Goal: Check status: Check status

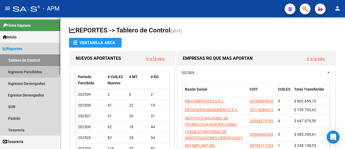
drag, startPoint x: 28, startPoint y: 72, endPoint x: 31, endPoint y: 75, distance: 4.0
click at [28, 72] on link "Ingresos Percibidos" at bounding box center [30, 72] width 60 height 12
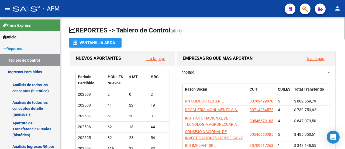
drag, startPoint x: 30, startPoint y: 109, endPoint x: 339, endPoint y: 105, distance: 308.6
click at [30, 109] on link "Análisis de todos los conceptos detalle (mensual)" at bounding box center [30, 108] width 60 height 20
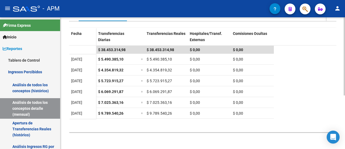
scroll to position [36, 0]
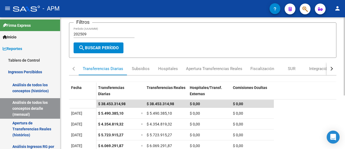
click at [97, 33] on input "202509" at bounding box center [104, 34] width 61 height 5
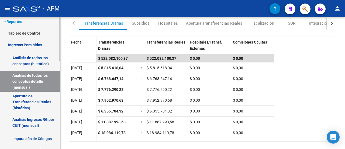
scroll to position [0, 0]
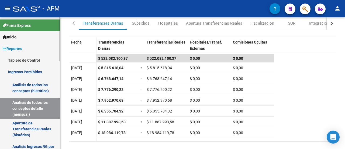
type input "202508"
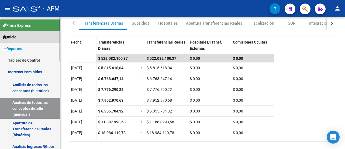
click at [16, 36] on span "Inicio" at bounding box center [10, 37] width 14 height 6
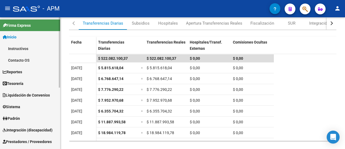
click at [24, 94] on span "Liquidación de Convenios" at bounding box center [26, 95] width 47 height 6
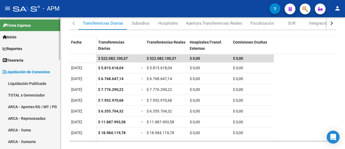
click at [26, 94] on link "TOTAL x Gerenciador" at bounding box center [30, 95] width 60 height 12
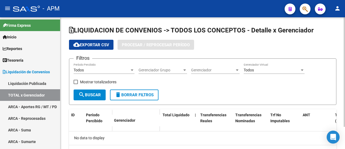
checkbox input "true"
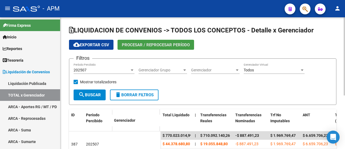
click at [158, 43] on span "Procesar / Reprocesar período" at bounding box center [156, 44] width 68 height 5
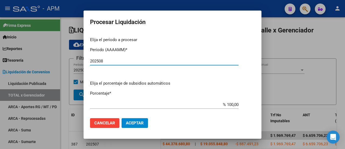
type input "202508"
click at [137, 121] on span "Aceptar" at bounding box center [135, 122] width 18 height 5
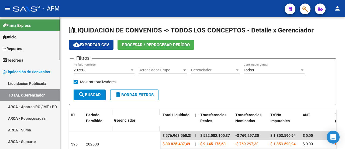
click at [30, 103] on link "ARCA - Aportes RG / MT / PD" at bounding box center [30, 107] width 60 height 12
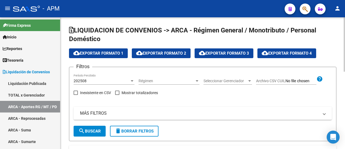
click at [281, 52] on span "cloud_download Exportar Formato 4" at bounding box center [287, 53] width 50 height 5
click at [250, 80] on div at bounding box center [249, 80] width 3 height 1
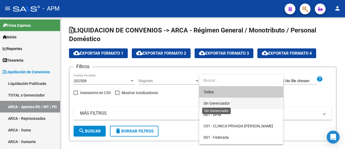
click at [213, 102] on span "Sin Gerenciador" at bounding box center [217, 103] width 26 height 4
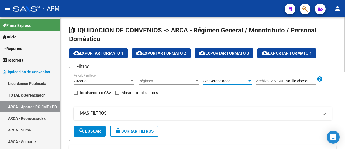
click at [87, 130] on span "search Buscar" at bounding box center [89, 130] width 22 height 5
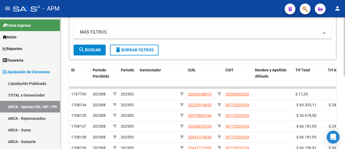
scroll to position [27, 0]
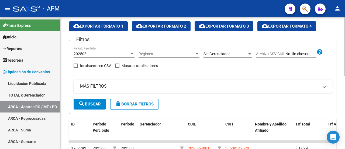
click at [285, 23] on button "cloud_download Exportar Formato 4" at bounding box center [287, 26] width 59 height 10
click at [249, 52] on div at bounding box center [249, 54] width 5 height 4
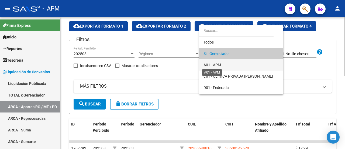
drag, startPoint x: 216, startPoint y: 62, endPoint x: 213, endPoint y: 66, distance: 5.2
click at [216, 63] on span "A01 - APM" at bounding box center [213, 65] width 18 height 4
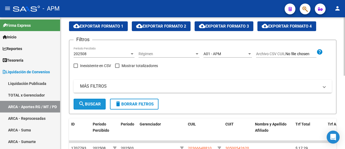
click at [84, 103] on mat-icon "search" at bounding box center [81, 103] width 6 height 6
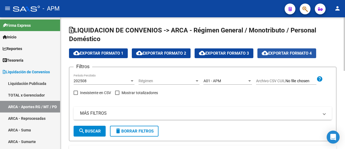
click at [287, 52] on span "cloud_download Exportar Formato 4" at bounding box center [287, 53] width 50 height 5
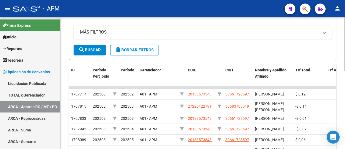
scroll to position [27, 0]
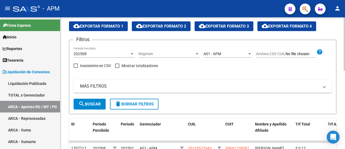
click at [250, 54] on div at bounding box center [249, 53] width 3 height 1
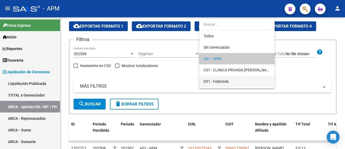
scroll to position [5, 0]
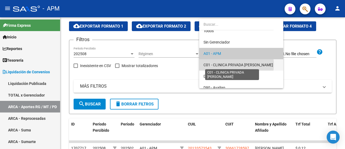
click at [222, 64] on span "C01 - CLINICA PRIVADA [PERSON_NAME]" at bounding box center [239, 65] width 70 height 4
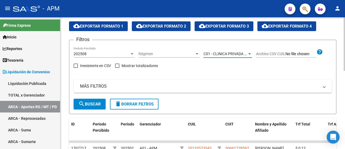
click at [88, 104] on span "search Buscar" at bounding box center [89, 103] width 22 height 5
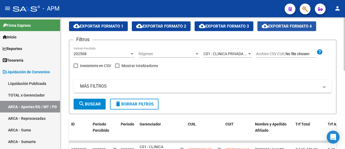
click at [292, 26] on span "cloud_download Exportar Formato 4" at bounding box center [287, 26] width 50 height 5
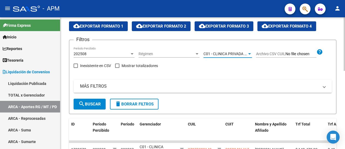
click at [251, 53] on div at bounding box center [249, 54] width 5 height 4
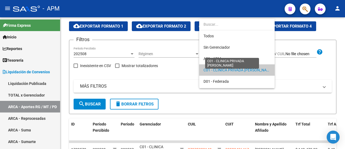
scroll to position [16, 0]
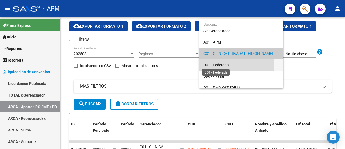
click at [223, 63] on span "D01 - Federada" at bounding box center [216, 65] width 25 height 4
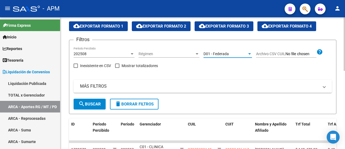
click at [92, 105] on span "search Buscar" at bounding box center [89, 103] width 22 height 5
click at [298, 25] on span "cloud_download Exportar Formato 4" at bounding box center [287, 26] width 50 height 5
click at [250, 52] on div at bounding box center [249, 54] width 5 height 4
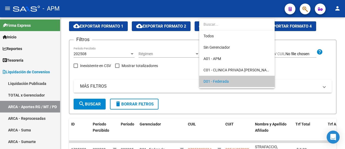
scroll to position [28, 0]
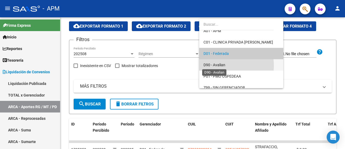
click at [218, 66] on span "D90 - Avalian" at bounding box center [215, 65] width 22 height 4
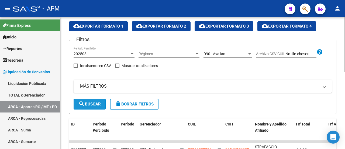
click at [90, 104] on span "search Buscar" at bounding box center [89, 103] width 22 height 5
click at [300, 25] on span "cloud_download Exportar Formato 4" at bounding box center [287, 26] width 50 height 5
click at [250, 52] on div at bounding box center [249, 54] width 5 height 4
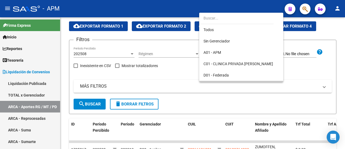
scroll to position [33, 0]
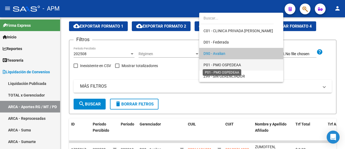
click at [219, 64] on span "P01 - PMO OSPEDEAA" at bounding box center [222, 65] width 37 height 4
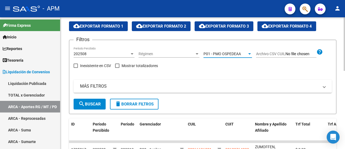
click at [90, 104] on span "search Buscar" at bounding box center [89, 103] width 22 height 5
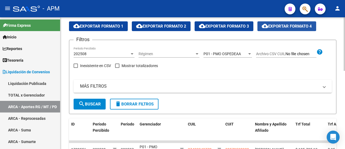
click at [286, 24] on span "cloud_download Exportar Formato 4" at bounding box center [287, 26] width 50 height 5
click at [288, 25] on span "cloud_download Exportar Formato 4" at bounding box center [287, 26] width 50 height 5
click at [250, 53] on div at bounding box center [249, 53] width 3 height 1
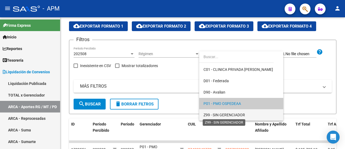
click at [225, 114] on span "Z99 - SIN GERENCIADOR" at bounding box center [225, 114] width 42 height 4
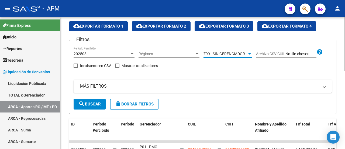
click at [91, 102] on span "search Buscar" at bounding box center [89, 103] width 22 height 5
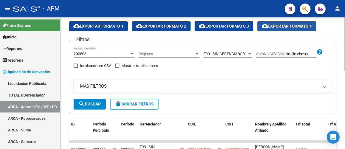
click at [292, 25] on span "cloud_download Exportar Formato 4" at bounding box center [287, 26] width 50 height 5
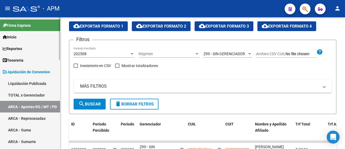
click at [33, 118] on link "ARCA - Reprocesadas" at bounding box center [30, 118] width 60 height 12
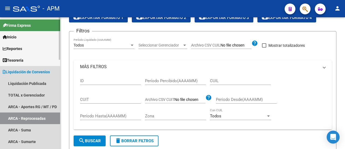
click at [33, 118] on link "ARCA - Reprocesadas" at bounding box center [30, 118] width 60 height 12
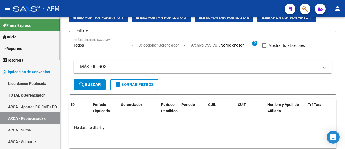
checkbox input "true"
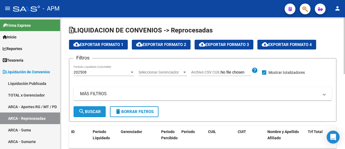
click at [95, 110] on span "search Buscar" at bounding box center [89, 111] width 22 height 5
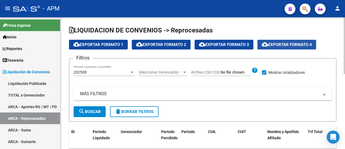
click at [290, 41] on button "cloud_download Exportar Formato 4" at bounding box center [287, 45] width 59 height 10
click at [185, 71] on div at bounding box center [184, 71] width 3 height 1
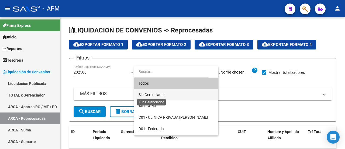
click at [148, 95] on span "Sin Gerenciador" at bounding box center [152, 94] width 26 height 4
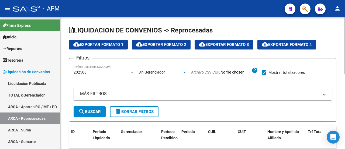
click at [88, 109] on span "search Buscar" at bounding box center [89, 111] width 22 height 5
click at [184, 71] on div at bounding box center [184, 72] width 5 height 4
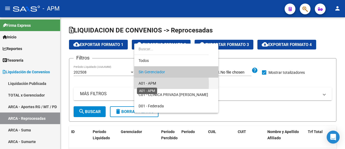
click at [149, 84] on span "A01 - APM" at bounding box center [148, 83] width 18 height 4
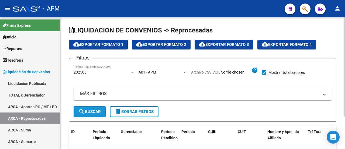
click at [96, 111] on span "search Buscar" at bounding box center [89, 111] width 22 height 5
click at [185, 70] on div at bounding box center [184, 72] width 5 height 4
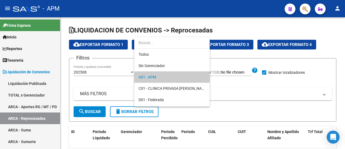
scroll to position [5, 0]
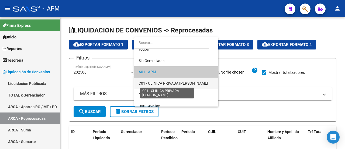
click at [162, 81] on span "C01 - CLINICA PRIVADA [PERSON_NAME]" at bounding box center [174, 83] width 70 height 4
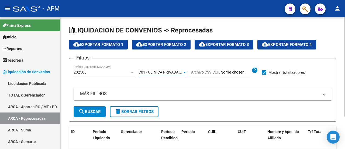
click at [89, 109] on span "search Buscar" at bounding box center [89, 111] width 22 height 5
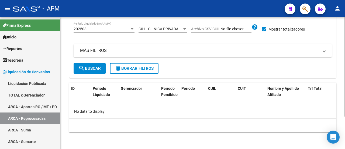
scroll to position [0, 0]
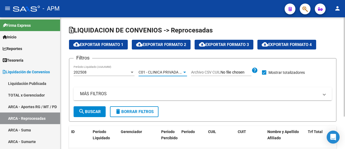
click at [184, 71] on div at bounding box center [184, 71] width 3 height 1
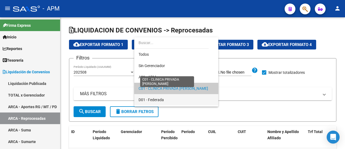
scroll to position [16, 0]
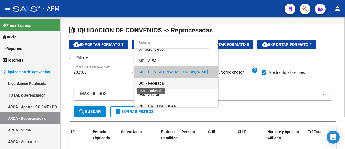
click at [154, 84] on span "D01 - Federada" at bounding box center [151, 83] width 25 height 4
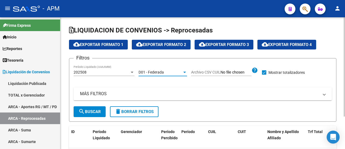
click at [91, 110] on span "search Buscar" at bounding box center [89, 111] width 22 height 5
click at [296, 45] on span "cloud_download Exportar Formato 4" at bounding box center [287, 44] width 50 height 5
click at [184, 71] on div at bounding box center [184, 72] width 5 height 4
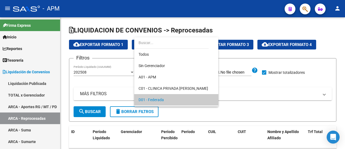
scroll to position [28, 0]
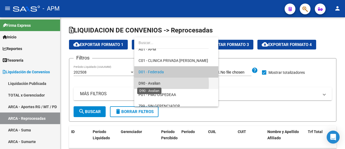
click at [154, 84] on span "D90 - Avalian" at bounding box center [150, 83] width 22 height 4
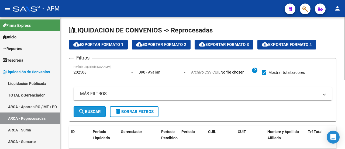
click at [86, 112] on span "search Buscar" at bounding box center [89, 111] width 22 height 5
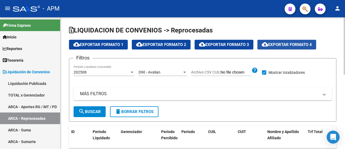
click at [297, 45] on span "cloud_download Exportar Formato 4" at bounding box center [287, 44] width 50 height 5
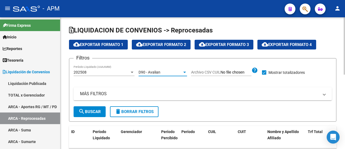
click at [185, 71] on div at bounding box center [184, 71] width 3 height 1
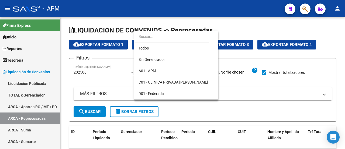
scroll to position [33, 0]
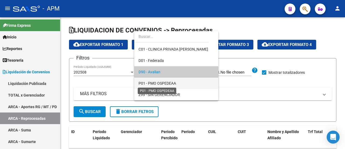
click at [157, 83] on span "P01 - PMO OSPEDEAA" at bounding box center [157, 83] width 37 height 4
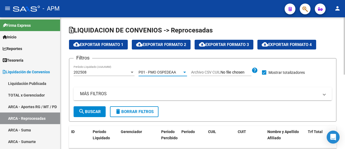
click at [98, 111] on span "search Buscar" at bounding box center [89, 111] width 22 height 5
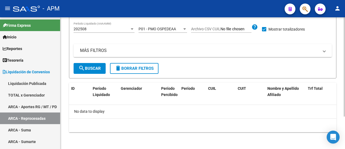
scroll to position [0, 0]
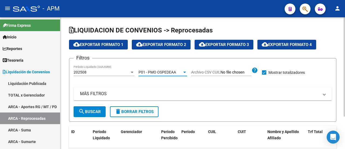
click at [186, 71] on div at bounding box center [184, 72] width 5 height 4
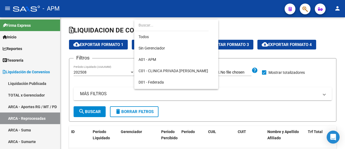
scroll to position [33, 0]
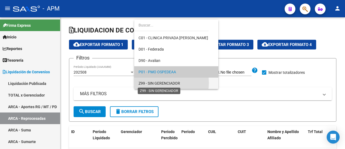
click at [164, 83] on span "Z99 - SIN GERENCIADOR" at bounding box center [160, 83] width 42 height 4
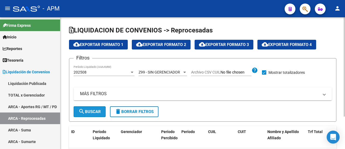
click at [95, 111] on span "search Buscar" at bounding box center [89, 111] width 22 height 5
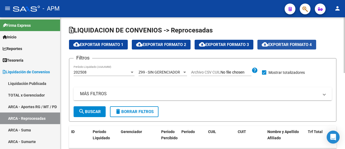
click at [301, 44] on span "cloud_download Exportar Formato 4" at bounding box center [287, 44] width 50 height 5
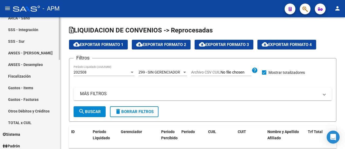
scroll to position [189, 0]
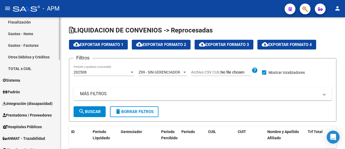
click at [25, 114] on span "Prestadores / Proveedores" at bounding box center [27, 115] width 49 height 6
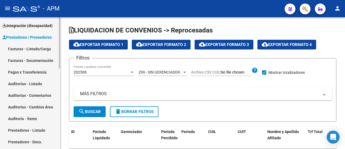
scroll to position [108, 0]
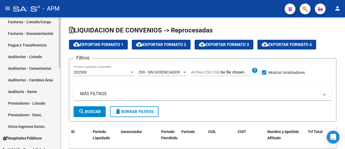
click at [29, 125] on link "Otros Ingresos Geren." at bounding box center [30, 126] width 60 height 12
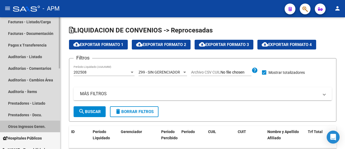
click at [29, 125] on link "Otros Ingresos Geren." at bounding box center [30, 126] width 60 height 12
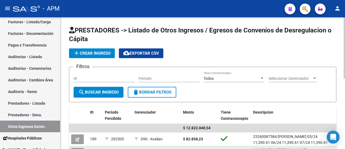
scroll to position [27, 0]
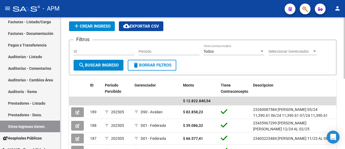
click at [169, 49] on input "Periodo" at bounding box center [169, 51] width 61 height 5
type input "082025"
click at [108, 63] on span "search Buscar Ingreso" at bounding box center [98, 65] width 40 height 5
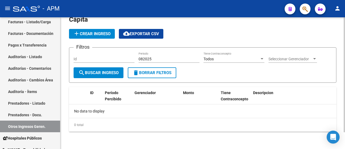
scroll to position [19, 0]
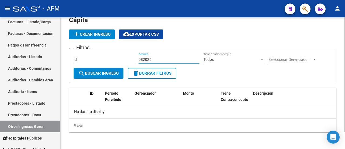
drag, startPoint x: 165, startPoint y: 61, endPoint x: 128, endPoint y: 56, distance: 37.0
click at [130, 61] on div "Filtros Id 082025 Periodo Todos Tiene Contraconcepto Seleccionar Gerenciador Se…" at bounding box center [203, 59] width 258 height 15
click at [105, 73] on span "search Buscar Ingreso" at bounding box center [98, 73] width 40 height 5
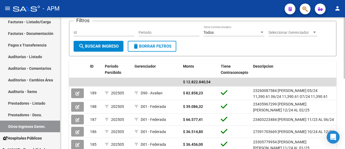
scroll to position [0, 0]
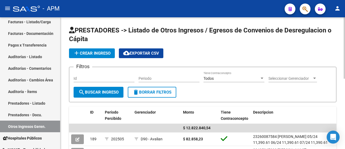
click at [315, 77] on div at bounding box center [314, 77] width 3 height 1
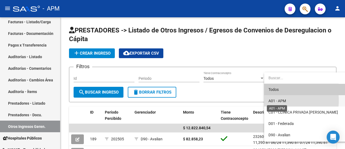
click at [277, 100] on span "A01 - APM" at bounding box center [278, 100] width 18 height 4
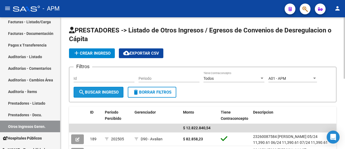
click at [114, 91] on span "search Buscar Ingreso" at bounding box center [98, 92] width 40 height 5
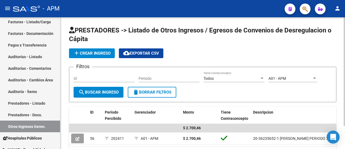
click at [315, 77] on div at bounding box center [314, 77] width 3 height 1
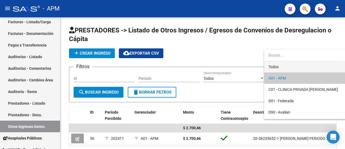
click at [278, 67] on span "Todos" at bounding box center [307, 66] width 76 height 11
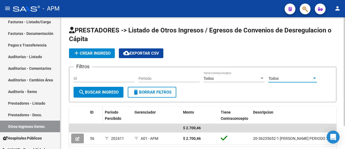
scroll to position [27, 0]
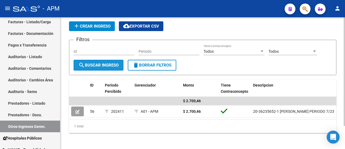
click at [99, 62] on button "search Buscar Ingreso" at bounding box center [99, 65] width 50 height 11
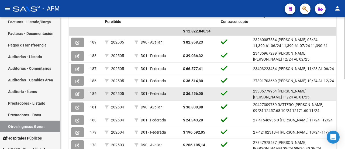
scroll to position [16, 0]
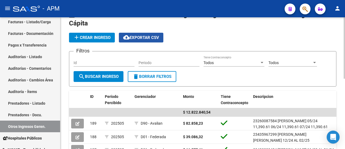
click at [149, 33] on button "cloud_download Exportar CSV" at bounding box center [141, 38] width 45 height 10
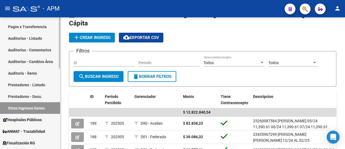
scroll to position [18, 0]
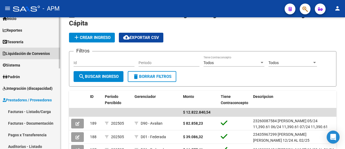
click at [39, 51] on span "Liquidación de Convenios" at bounding box center [26, 53] width 47 height 6
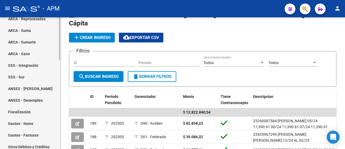
scroll to position [126, 0]
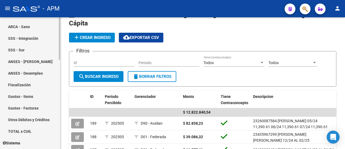
click at [20, 108] on link "Gastos - Facturas" at bounding box center [30, 108] width 60 height 12
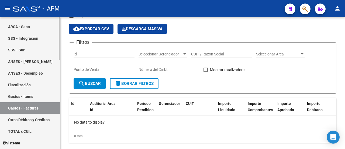
checkbox input "true"
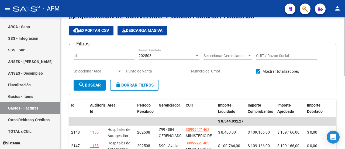
scroll to position [16, 0]
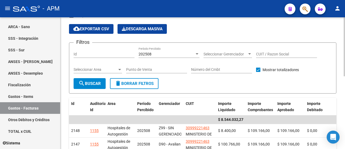
click at [90, 27] on span "cloud_download Exportar CSV" at bounding box center [91, 28] width 36 height 5
click at [250, 52] on div at bounding box center [249, 54] width 5 height 4
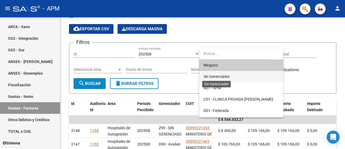
click at [219, 76] on span "Sin Gerenciador" at bounding box center [217, 76] width 26 height 4
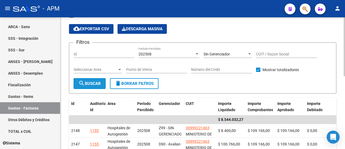
click at [82, 80] on mat-icon "search" at bounding box center [81, 83] width 6 height 6
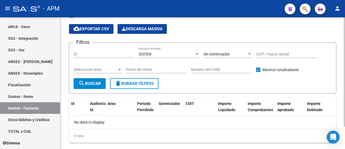
click at [251, 53] on div at bounding box center [249, 53] width 3 height 1
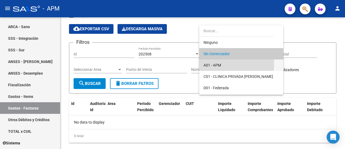
click at [221, 63] on span "A01 - APM" at bounding box center [242, 64] width 76 height 11
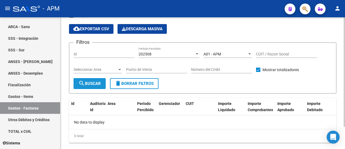
click at [90, 83] on span "search Buscar" at bounding box center [89, 83] width 22 height 5
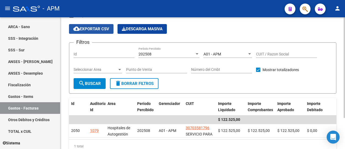
click at [93, 30] on span "cloud_download Exportar CSV" at bounding box center [91, 28] width 36 height 5
click at [251, 53] on div at bounding box center [249, 54] width 5 height 4
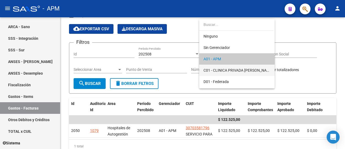
scroll to position [5, 0]
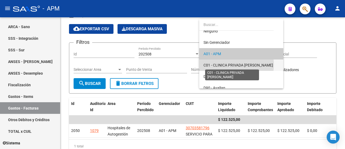
click at [223, 64] on span "C01 - CLINICA PRIVADA [PERSON_NAME]" at bounding box center [239, 65] width 70 height 4
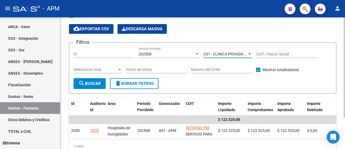
click at [93, 82] on span "search Buscar" at bounding box center [89, 83] width 22 height 5
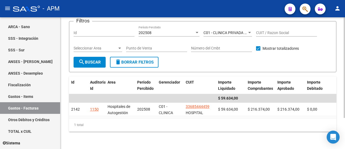
scroll to position [0, 0]
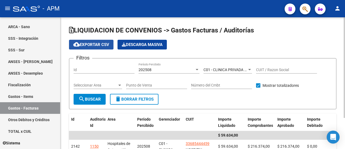
click at [94, 44] on span "cloud_download Exportar CSV" at bounding box center [91, 44] width 36 height 5
click at [92, 45] on span "cloud_download Exportar CSV" at bounding box center [91, 44] width 36 height 5
click at [249, 68] on div at bounding box center [249, 69] width 5 height 4
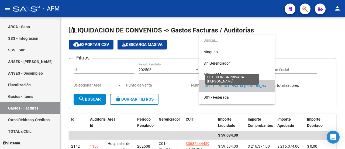
scroll to position [16, 0]
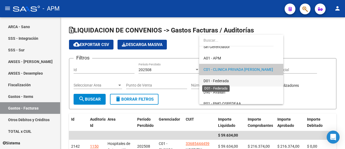
click at [217, 78] on span "D01 - Federada" at bounding box center [216, 80] width 25 height 4
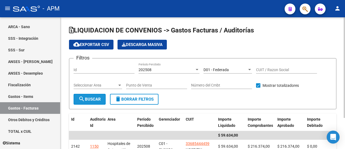
click at [93, 98] on span "search Buscar" at bounding box center [89, 99] width 22 height 5
click at [87, 44] on span "cloud_download Exportar CSV" at bounding box center [91, 44] width 36 height 5
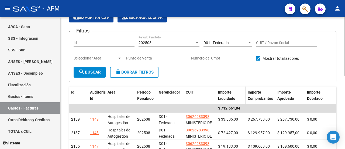
scroll to position [0, 0]
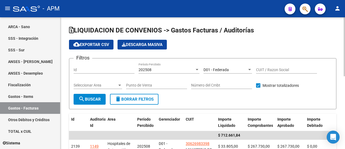
click at [249, 70] on div at bounding box center [249, 69] width 3 height 1
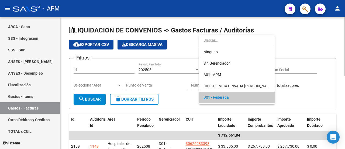
scroll to position [28, 0]
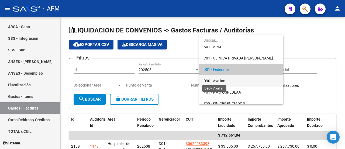
click at [218, 79] on span "D90 - Avalian" at bounding box center [215, 80] width 22 height 4
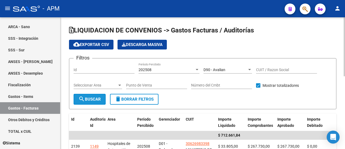
click at [91, 99] on span "search Buscar" at bounding box center [89, 99] width 22 height 5
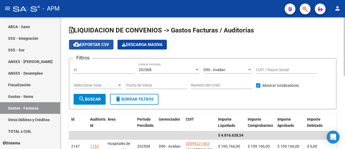
click at [88, 44] on span "cloud_download Exportar CSV" at bounding box center [91, 44] width 36 height 5
click at [251, 69] on div at bounding box center [249, 69] width 5 height 4
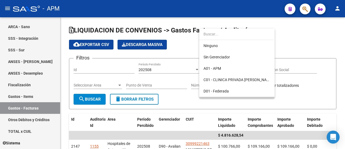
scroll to position [33, 0]
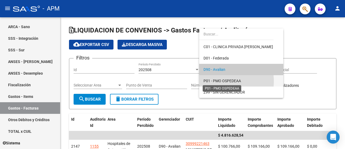
click at [220, 81] on span "P01 - PMO OSPEDEAA" at bounding box center [222, 80] width 37 height 4
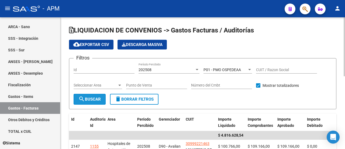
click at [87, 97] on span "search Buscar" at bounding box center [89, 99] width 22 height 5
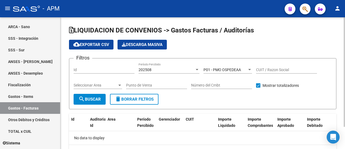
click at [250, 68] on div at bounding box center [249, 69] width 5 height 4
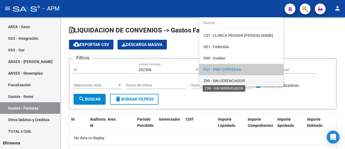
click at [218, 82] on span "Z99 - SIN GERENCIADOR" at bounding box center [225, 80] width 42 height 4
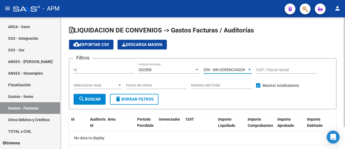
click at [95, 95] on button "search Buscar" at bounding box center [90, 99] width 32 height 11
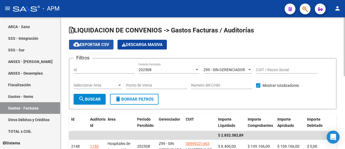
click at [91, 44] on span "cloud_download Exportar CSV" at bounding box center [91, 44] width 36 height 5
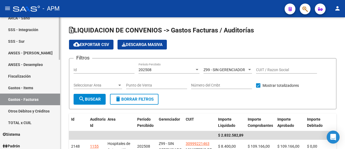
scroll to position [189, 0]
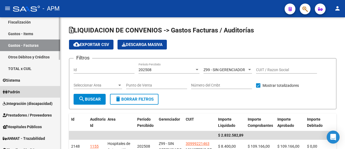
click at [12, 92] on span "Padrón" at bounding box center [11, 92] width 17 height 6
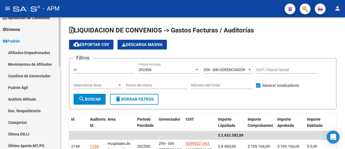
scroll to position [27, 0]
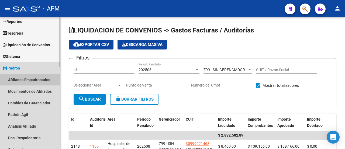
click at [37, 80] on link "Afiliados Empadronados" at bounding box center [30, 80] width 60 height 12
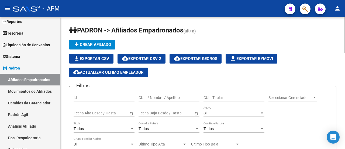
click at [213, 97] on input "CUIL Titular" at bounding box center [234, 97] width 61 height 5
paste input "27-33976585-0"
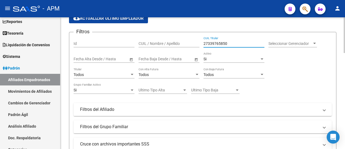
scroll to position [162, 0]
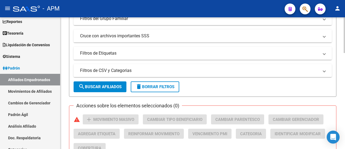
type input "27339765850"
click at [96, 86] on span "search Buscar Afiliados" at bounding box center [99, 86] width 43 height 5
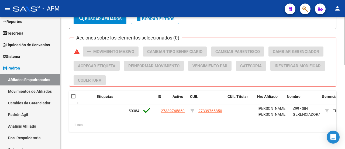
scroll to position [0, 0]
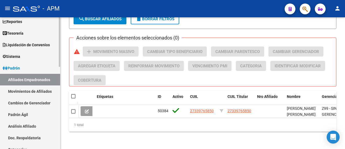
click at [27, 80] on link "Afiliados Empadronados" at bounding box center [30, 80] width 60 height 12
